Goal: Task Accomplishment & Management: Use online tool/utility

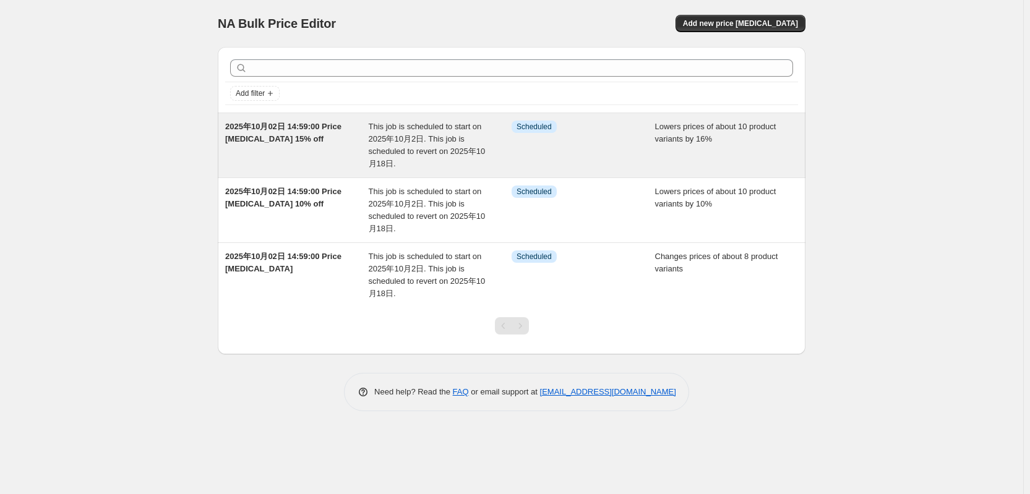
click at [265, 134] on span "2025年10月02日 14:59:00 Price [MEDICAL_DATA] 15% off" at bounding box center [283, 133] width 116 height 22
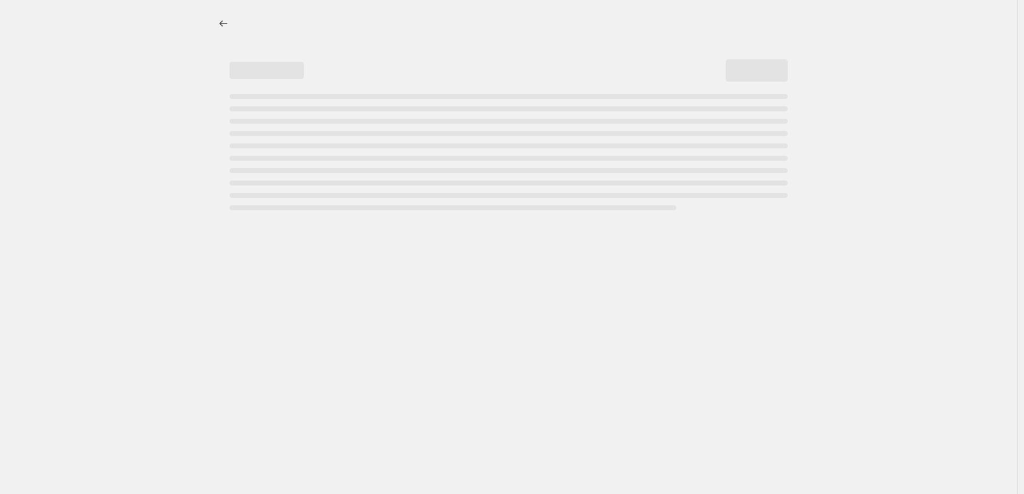
select select "percentage"
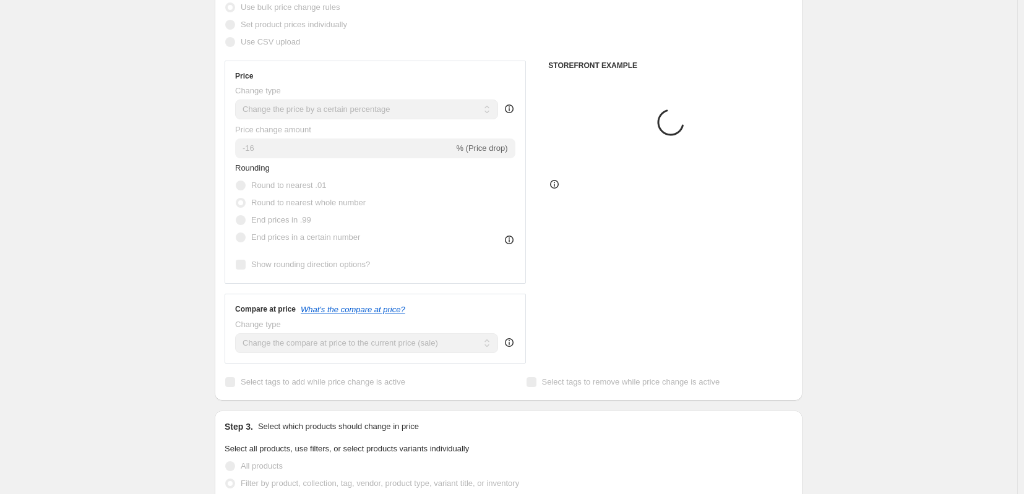
select select "tag"
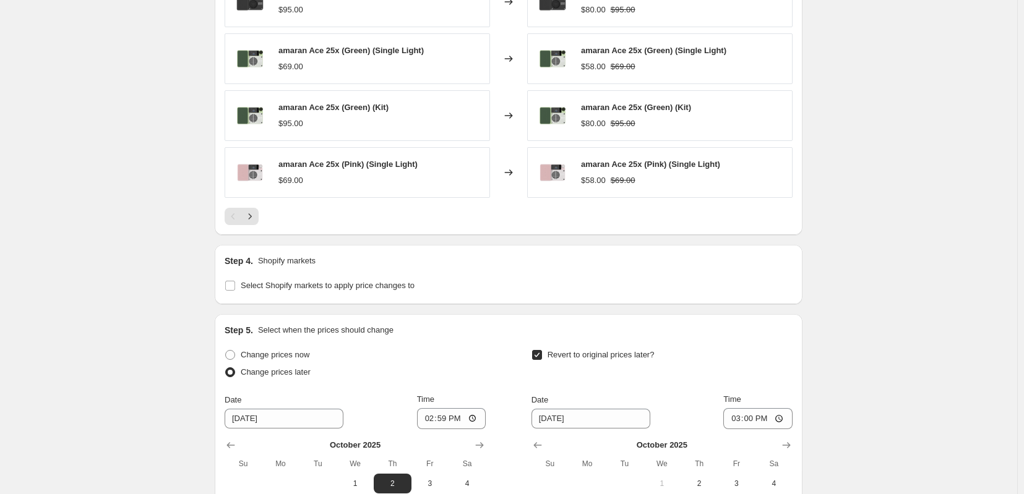
scroll to position [1031, 0]
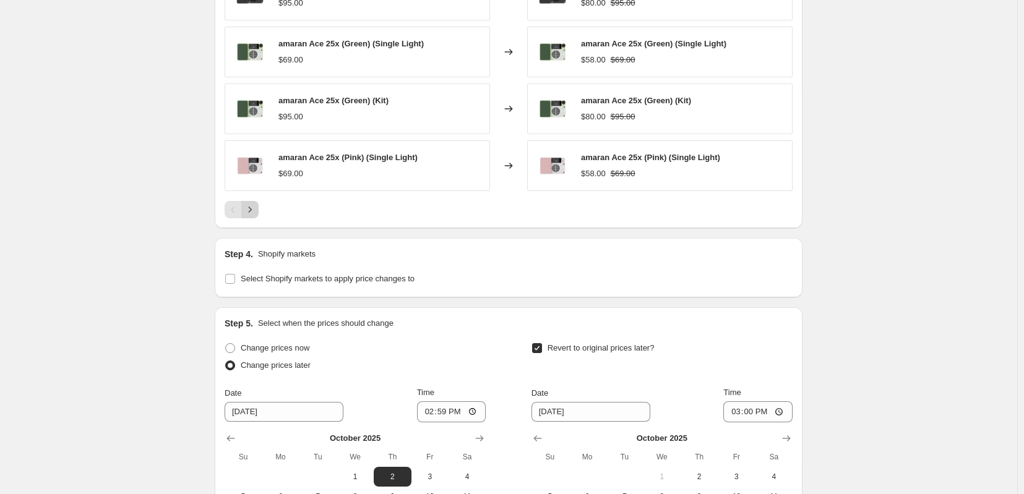
click at [244, 216] on icon "Next" at bounding box center [250, 210] width 12 height 12
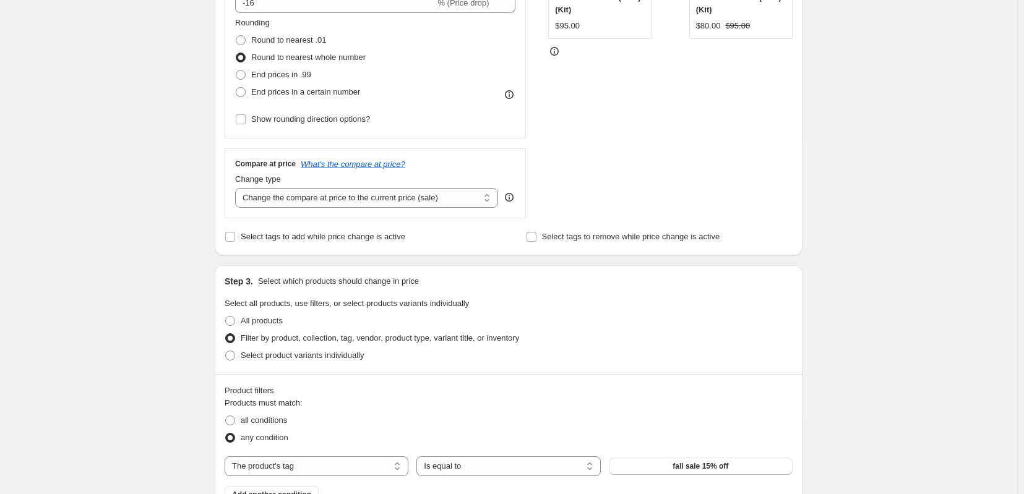
scroll to position [0, 0]
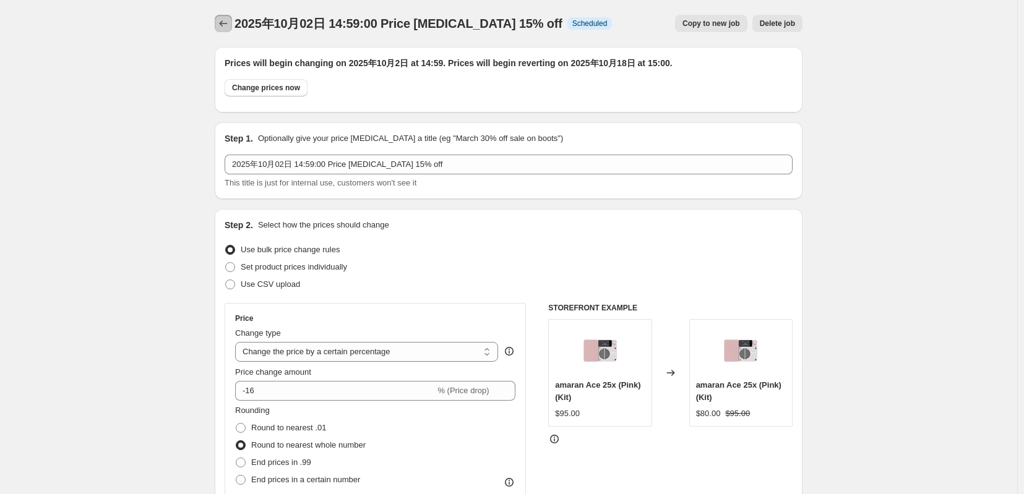
click at [217, 30] on icon "Price change jobs" at bounding box center [223, 23] width 12 height 12
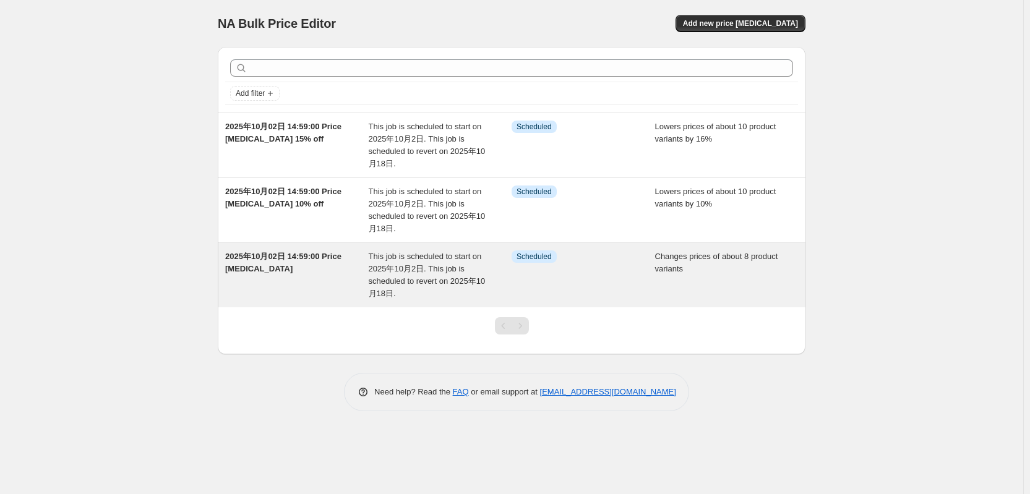
click at [300, 277] on div "2025年10月02日 14:59:00 Price change job" at bounding box center [297, 276] width 144 height 50
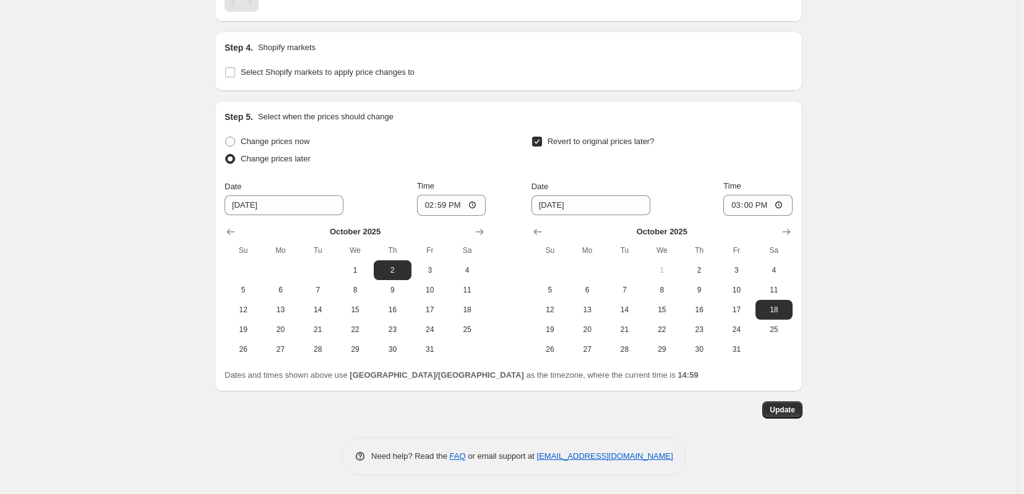
scroll to position [1317, 0]
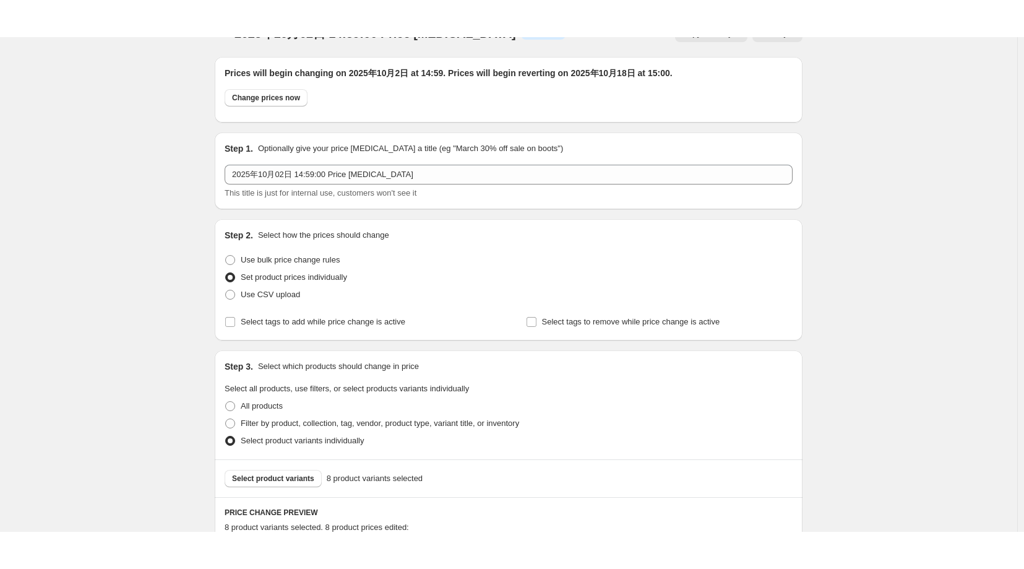
scroll to position [0, 0]
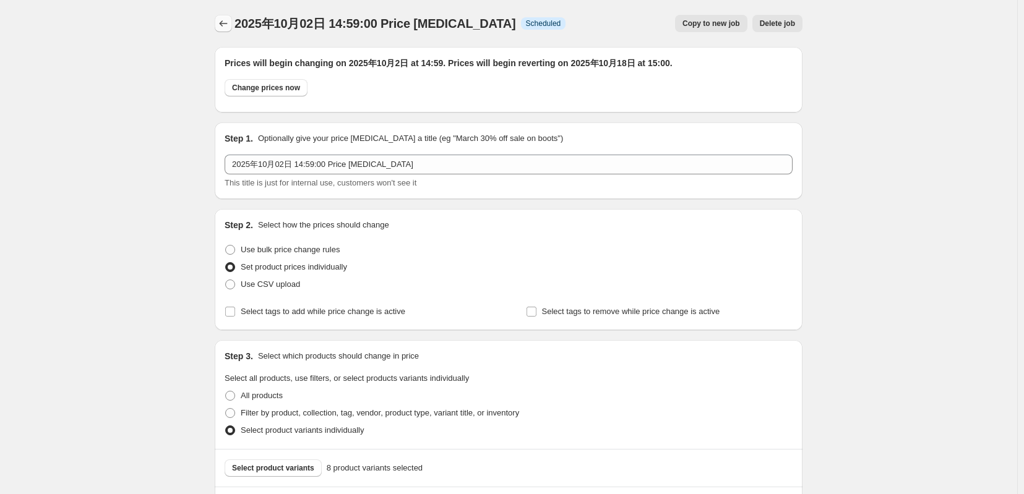
click at [217, 24] on icon "Price change jobs" at bounding box center [223, 23] width 12 height 12
